Goal: Browse casually: Explore the website without a specific task or goal

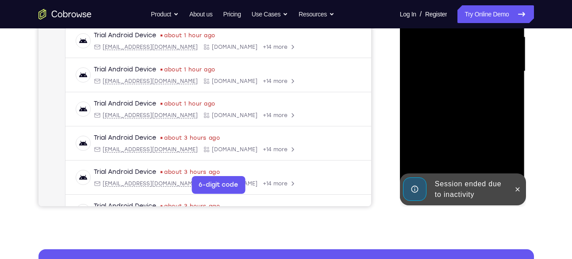
scroll to position [207, 0]
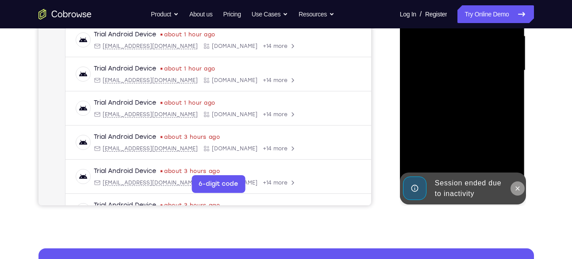
click at [517, 189] on icon at bounding box center [517, 188] width 7 height 7
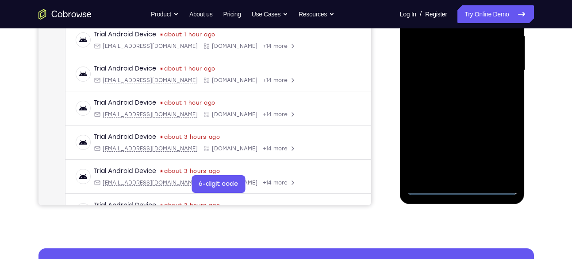
click at [462, 188] on div at bounding box center [463, 70] width 112 height 248
click at [512, 141] on div at bounding box center [463, 70] width 112 height 248
click at [509, 144] on div at bounding box center [463, 70] width 112 height 248
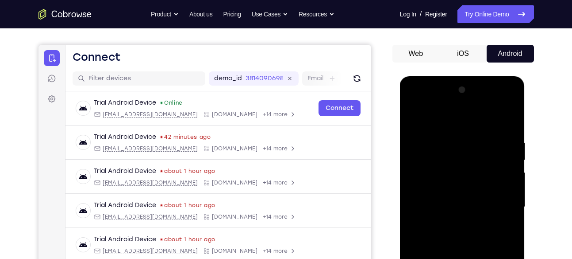
scroll to position [69, 0]
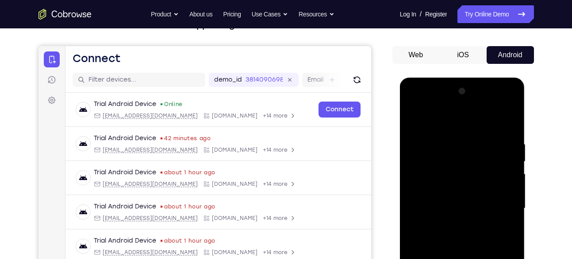
click at [458, 127] on div at bounding box center [463, 208] width 112 height 248
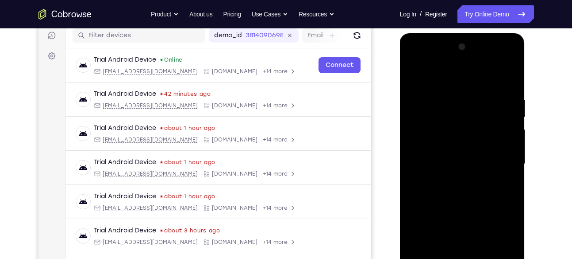
scroll to position [114, 0]
click at [500, 154] on div at bounding box center [463, 163] width 112 height 248
click at [425, 127] on div at bounding box center [463, 163] width 112 height 248
click at [453, 179] on div at bounding box center [463, 163] width 112 height 248
click at [465, 155] on div at bounding box center [463, 163] width 112 height 248
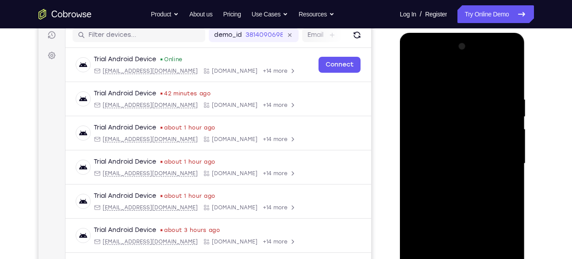
click at [448, 146] on div at bounding box center [463, 163] width 112 height 248
click at [436, 162] on div at bounding box center [463, 163] width 112 height 248
click at [475, 207] on div at bounding box center [463, 163] width 112 height 248
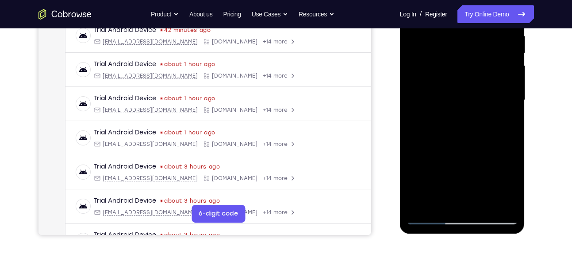
scroll to position [178, 0]
click at [485, 205] on div at bounding box center [463, 100] width 112 height 248
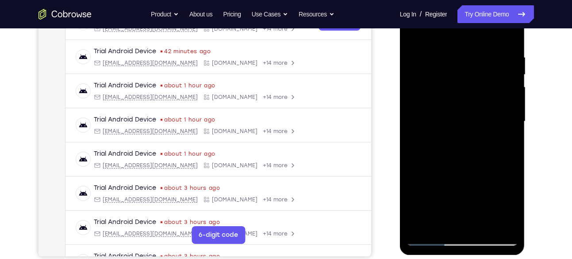
scroll to position [149, 0]
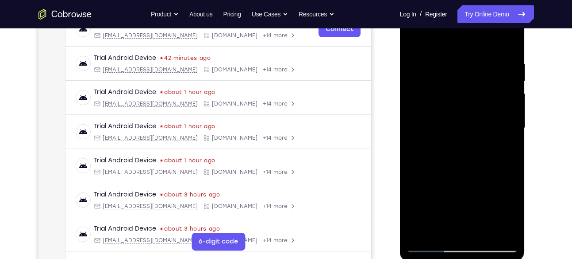
click at [469, 172] on div at bounding box center [463, 128] width 112 height 248
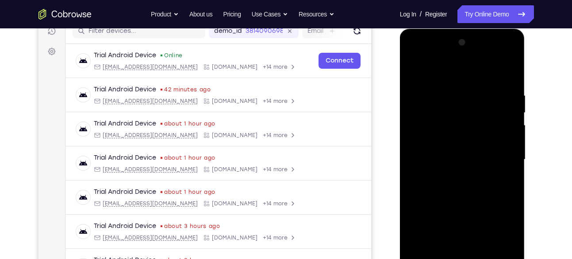
scroll to position [117, 0]
click at [416, 73] on div at bounding box center [463, 160] width 112 height 248
click at [469, 95] on div at bounding box center [463, 160] width 112 height 248
click at [501, 124] on div at bounding box center [463, 160] width 112 height 248
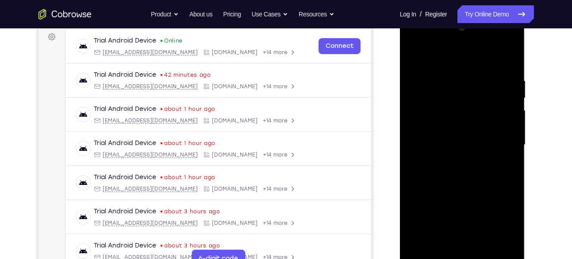
scroll to position [132, 0]
click at [509, 60] on div at bounding box center [463, 145] width 112 height 248
click at [451, 77] on div at bounding box center [463, 145] width 112 height 248
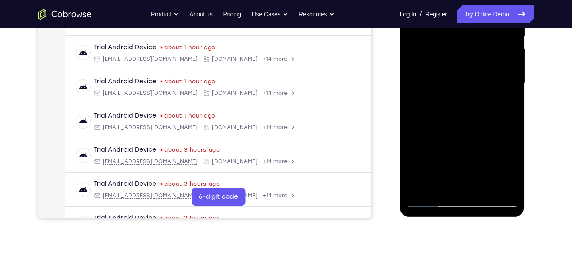
scroll to position [196, 0]
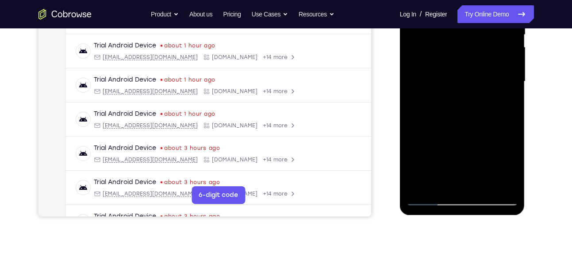
click at [495, 183] on div at bounding box center [463, 81] width 112 height 248
click at [409, 203] on div at bounding box center [463, 81] width 112 height 248
click at [426, 201] on div at bounding box center [463, 81] width 112 height 248
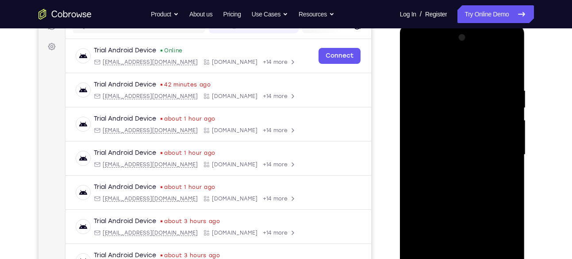
scroll to position [122, 0]
drag, startPoint x: 504, startPoint y: 94, endPoint x: 459, endPoint y: 90, distance: 45.3
click at [459, 90] on div at bounding box center [463, 155] width 112 height 248
drag, startPoint x: 492, startPoint y: 87, endPoint x: 420, endPoint y: 94, distance: 72.5
click at [420, 94] on div at bounding box center [463, 155] width 112 height 248
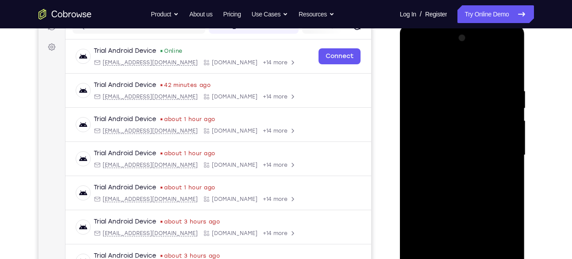
click at [512, 52] on div at bounding box center [463, 155] width 112 height 248
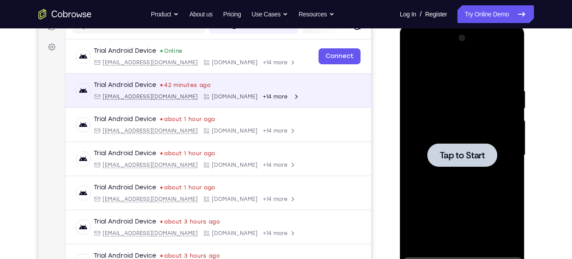
click at [358, 96] on div "Trial Android Device 42 minutes ago [EMAIL_ADDRESS][DOMAIN_NAME] [DOMAIN_NAME] …" at bounding box center [218, 90] width 306 height 34
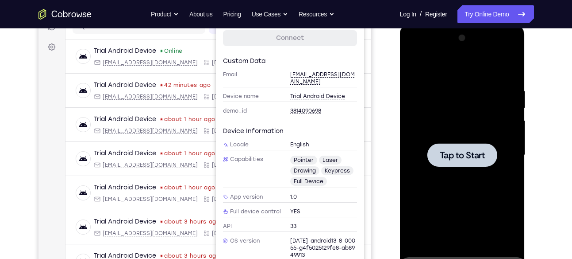
click at [427, 120] on div at bounding box center [463, 155] width 112 height 248
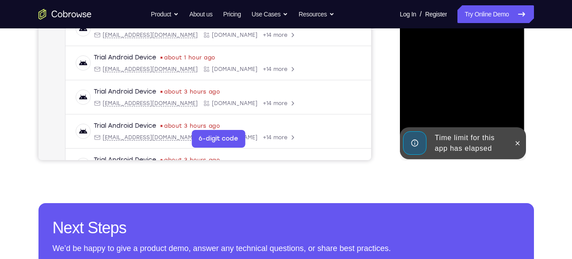
scroll to position [260, 0]
